Goal: Task Accomplishment & Management: Complete application form

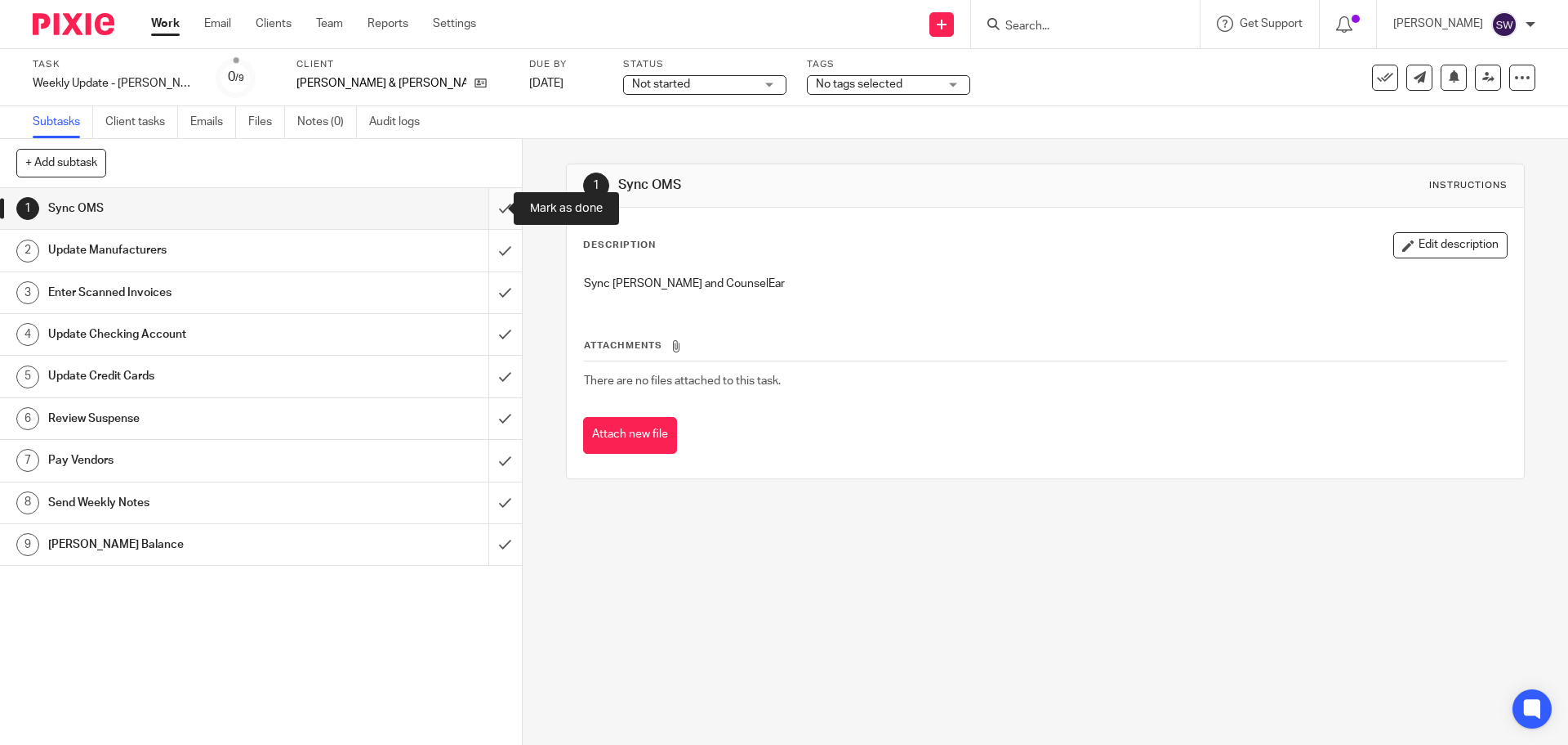
click at [491, 202] on input "submit" at bounding box center [261, 208] width 522 height 41
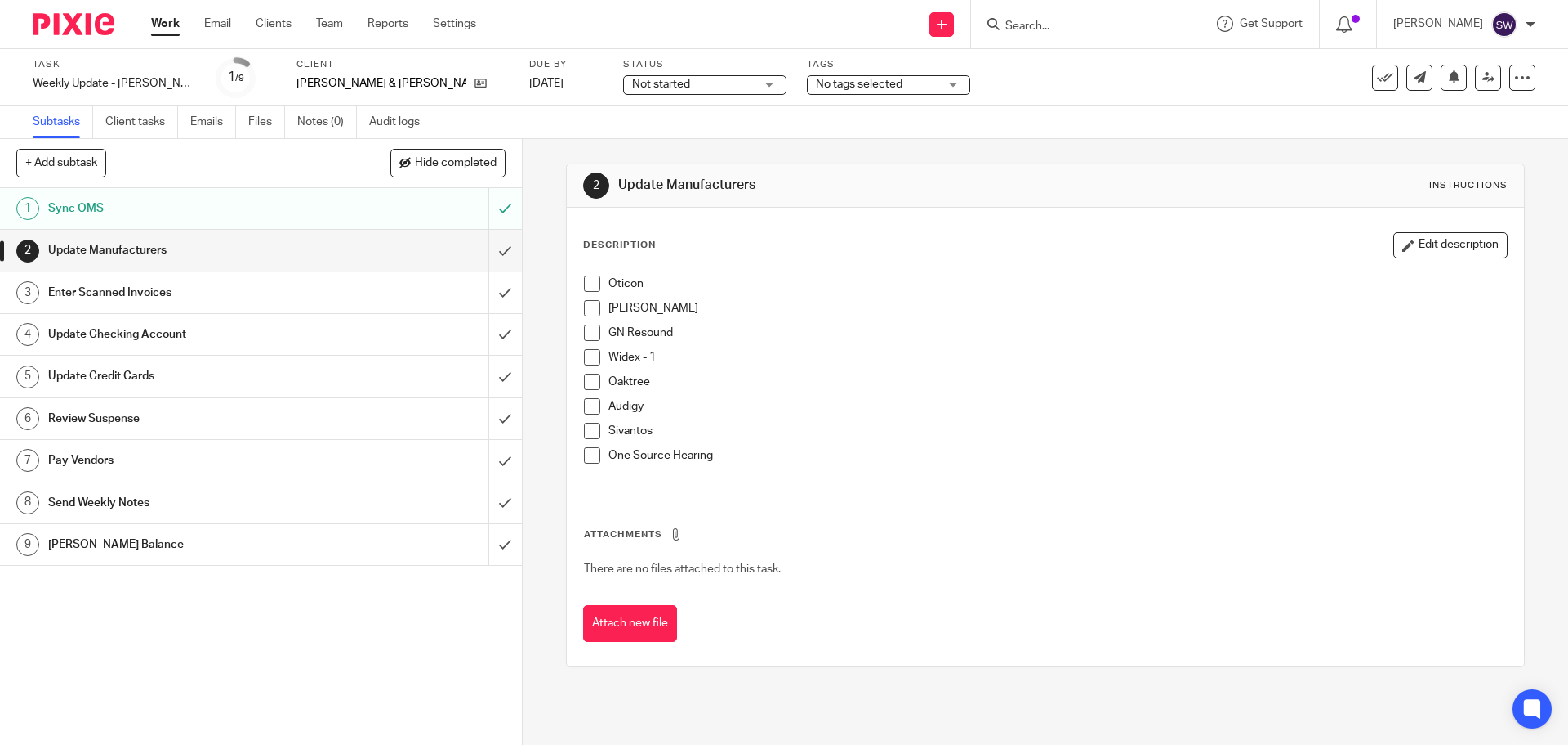
click at [584, 278] on span at bounding box center [593, 284] width 17 height 17
click at [589, 309] on span at bounding box center [593, 309] width 17 height 17
click at [585, 334] on span at bounding box center [593, 333] width 17 height 17
click at [588, 358] on span at bounding box center [593, 358] width 17 height 17
click at [584, 385] on span at bounding box center [593, 382] width 17 height 17
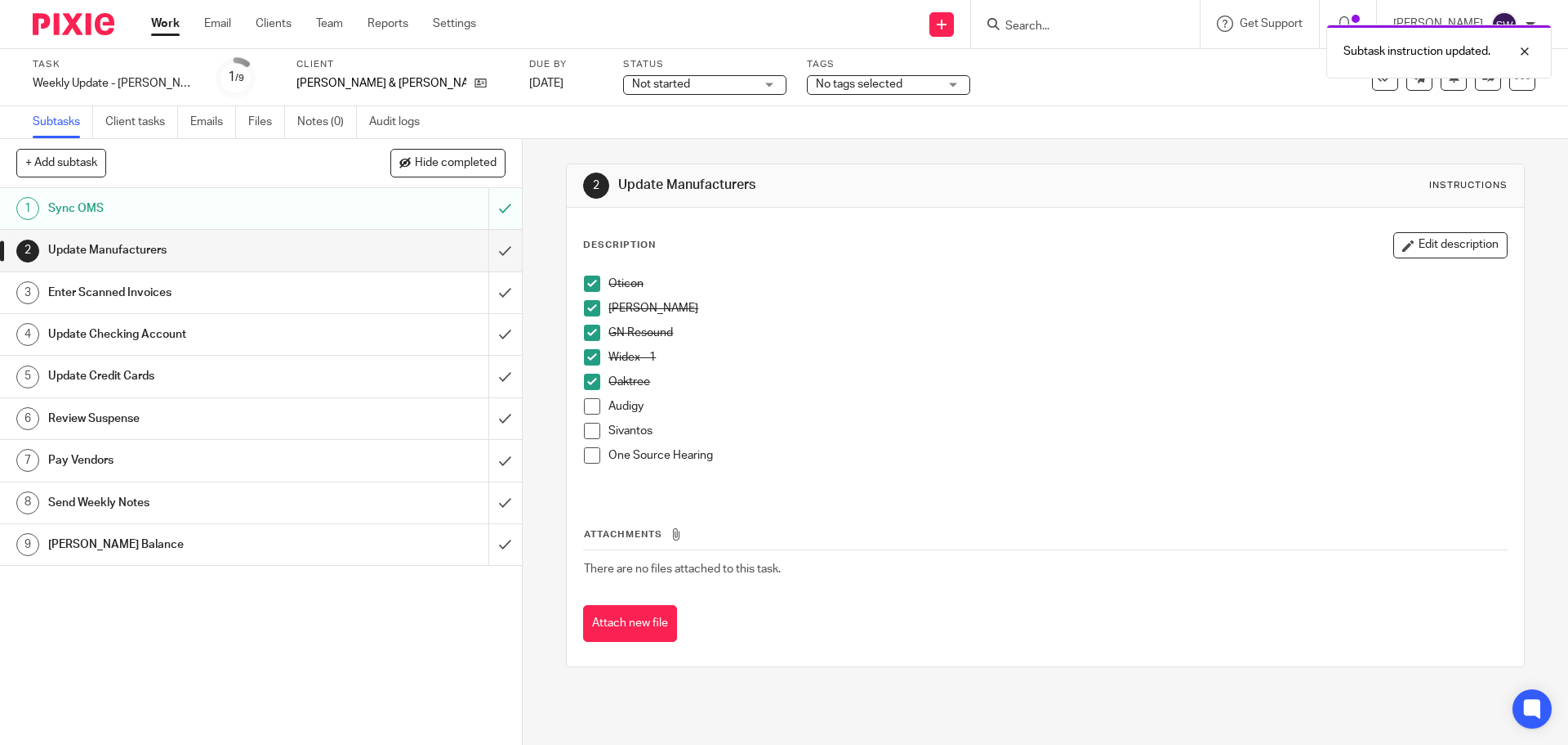
click at [584, 410] on span at bounding box center [593, 407] width 17 height 17
click at [585, 425] on span at bounding box center [593, 431] width 17 height 17
click at [588, 452] on span at bounding box center [593, 455] width 17 height 17
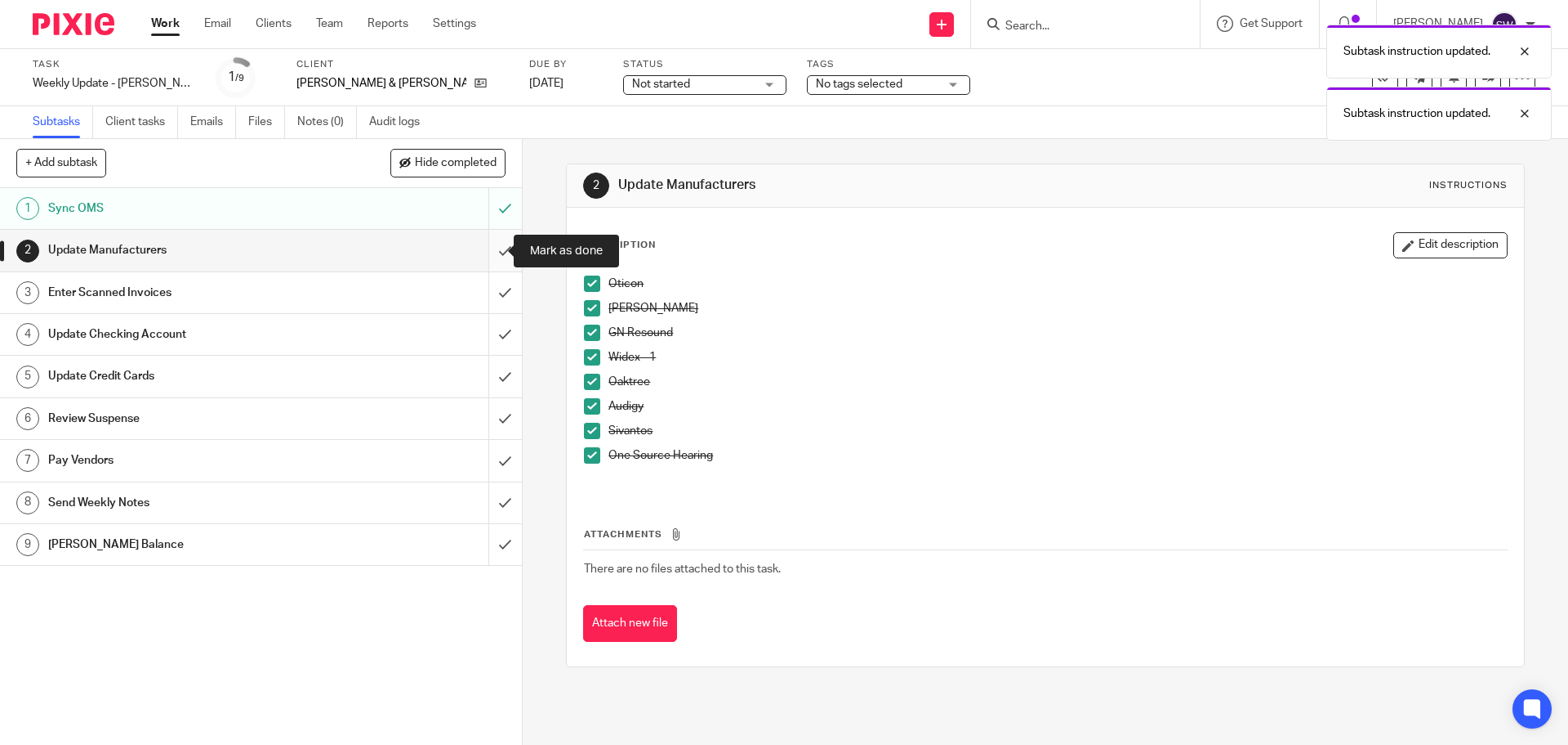
click at [496, 249] on input "submit" at bounding box center [261, 250] width 522 height 41
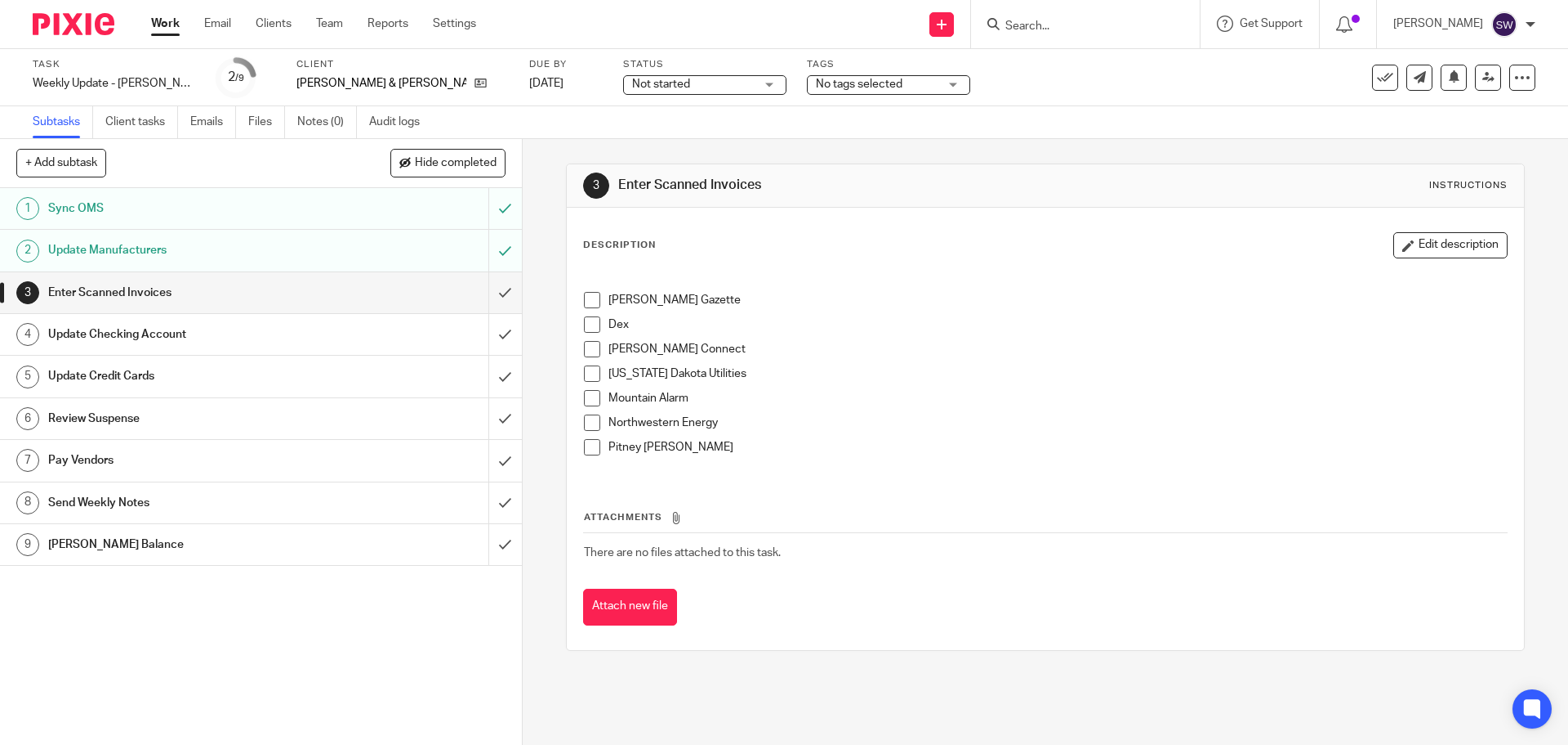
drag, startPoint x: 584, startPoint y: 297, endPoint x: 568, endPoint y: 284, distance: 20.6
click at [585, 297] on span at bounding box center [593, 300] width 17 height 17
click at [593, 322] on span at bounding box center [593, 324] width 17 height 17
click at [589, 348] on span at bounding box center [593, 349] width 17 height 17
click at [584, 377] on span at bounding box center [593, 373] width 17 height 17
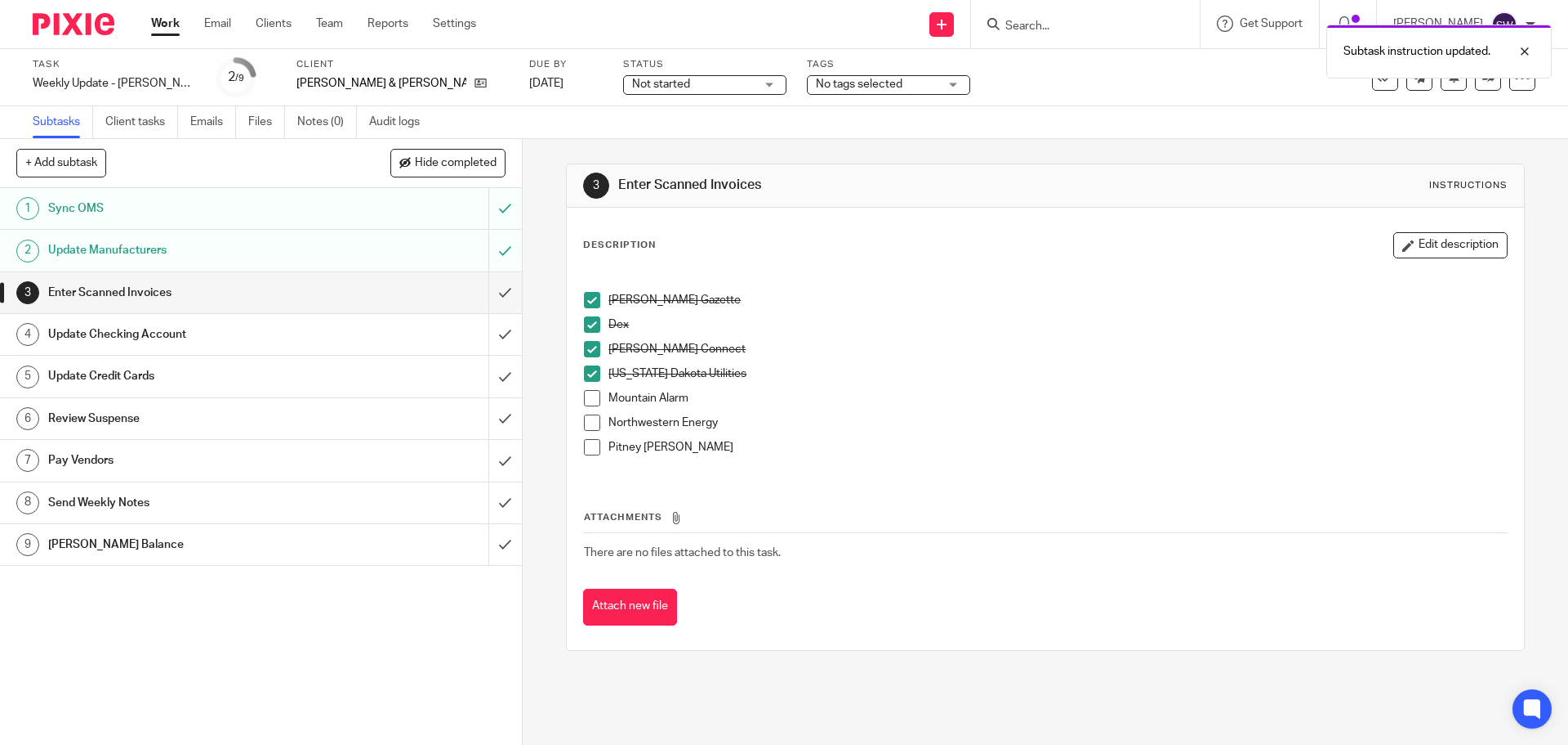
click at [592, 401] on span at bounding box center [593, 398] width 17 height 17
click at [585, 420] on span at bounding box center [593, 423] width 17 height 17
click at [590, 444] on span at bounding box center [593, 448] width 17 height 17
click at [492, 287] on input "submit" at bounding box center [261, 293] width 522 height 41
click at [272, 322] on h1 "Update Checking Account" at bounding box center [189, 335] width 282 height 24
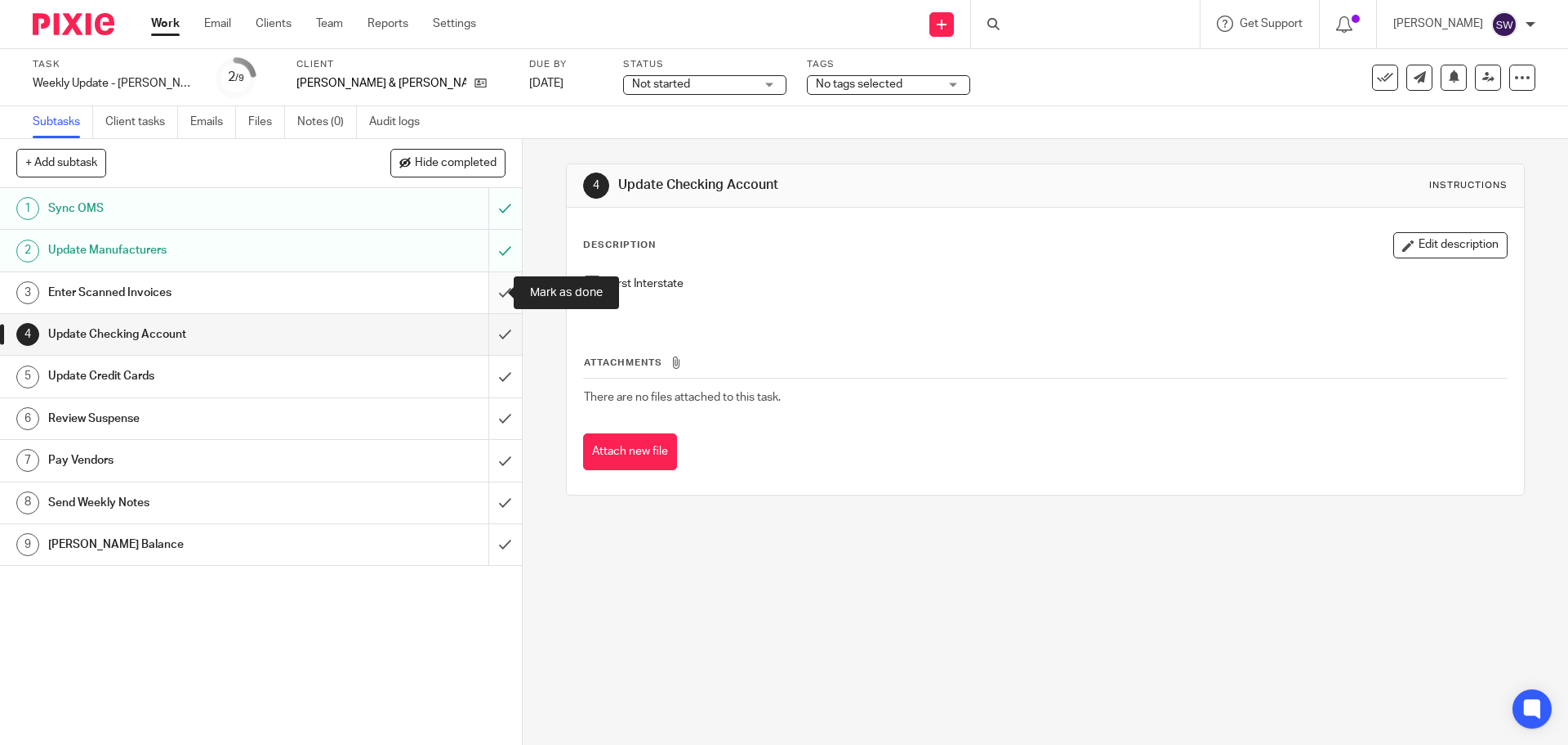
click at [489, 283] on input "submit" at bounding box center [261, 293] width 522 height 41
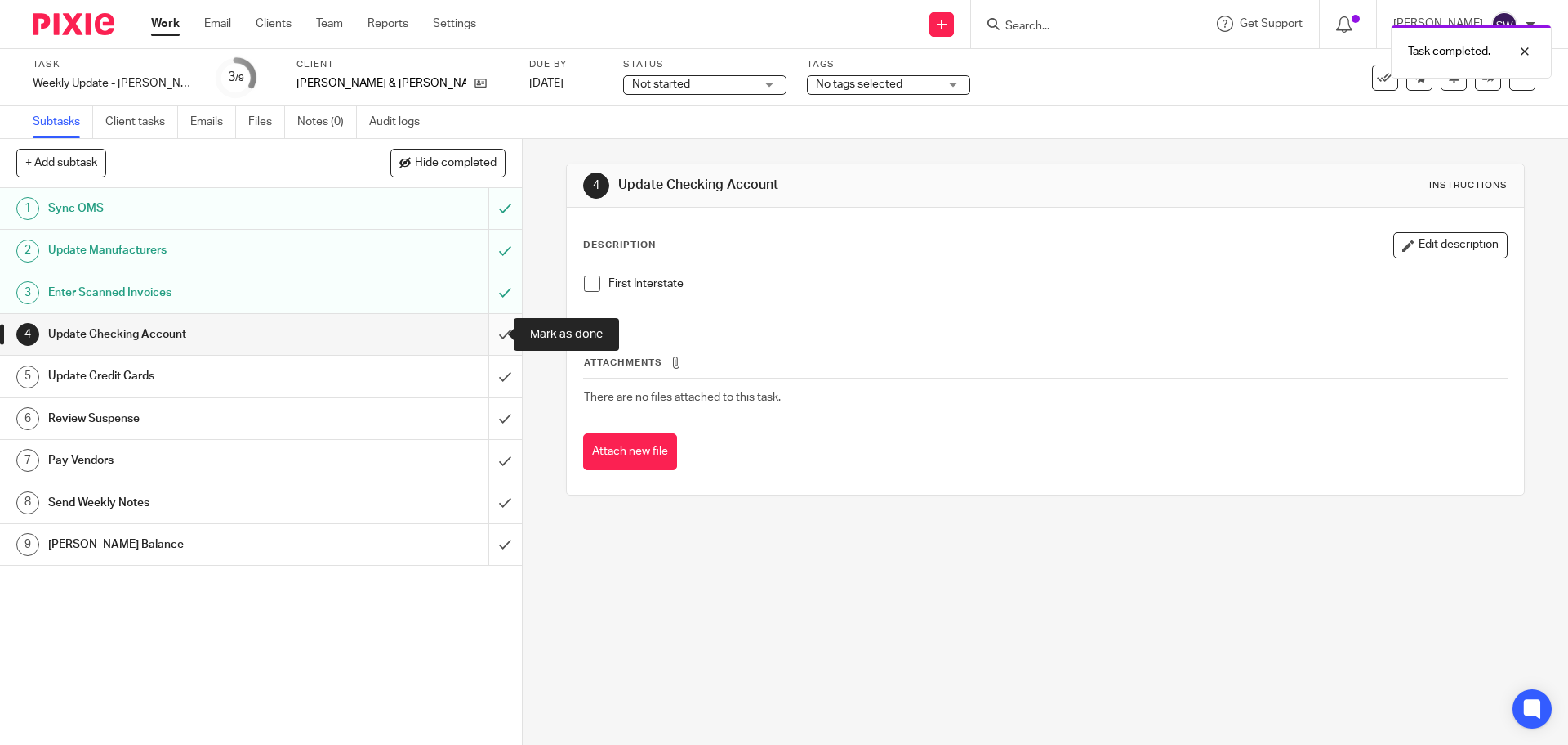
click at [485, 334] on input "submit" at bounding box center [261, 335] width 522 height 41
